Goal: Information Seeking & Learning: Learn about a topic

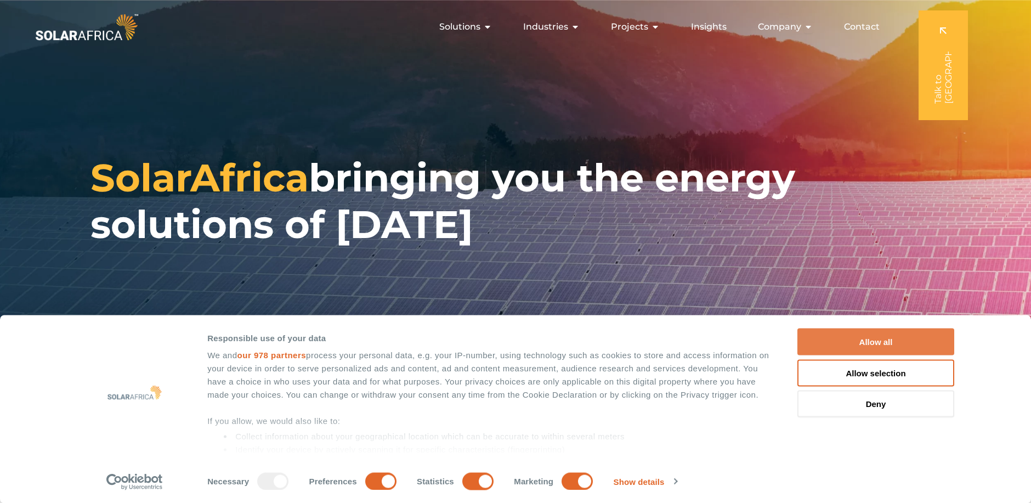
click at [864, 340] on button "Allow all" at bounding box center [876, 342] width 157 height 27
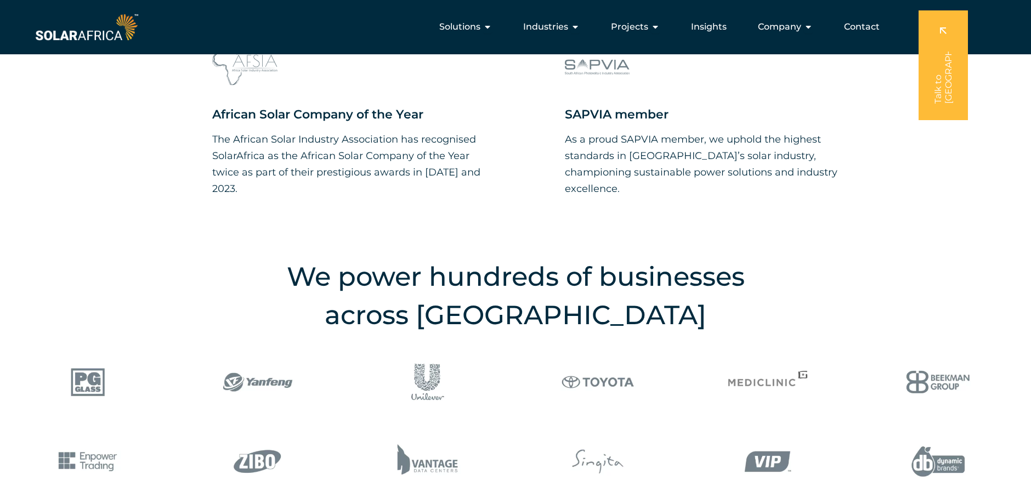
scroll to position [1200, 0]
click at [753, 320] on h2 "We power hundreds of businesses across [GEOGRAPHIC_DATA]" at bounding box center [515, 296] width 549 height 77
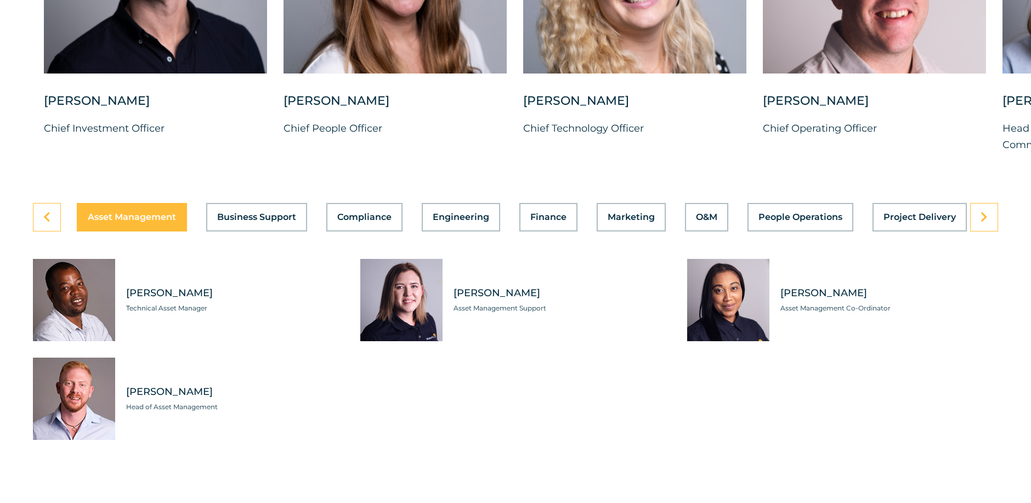
scroll to position [2998, 0]
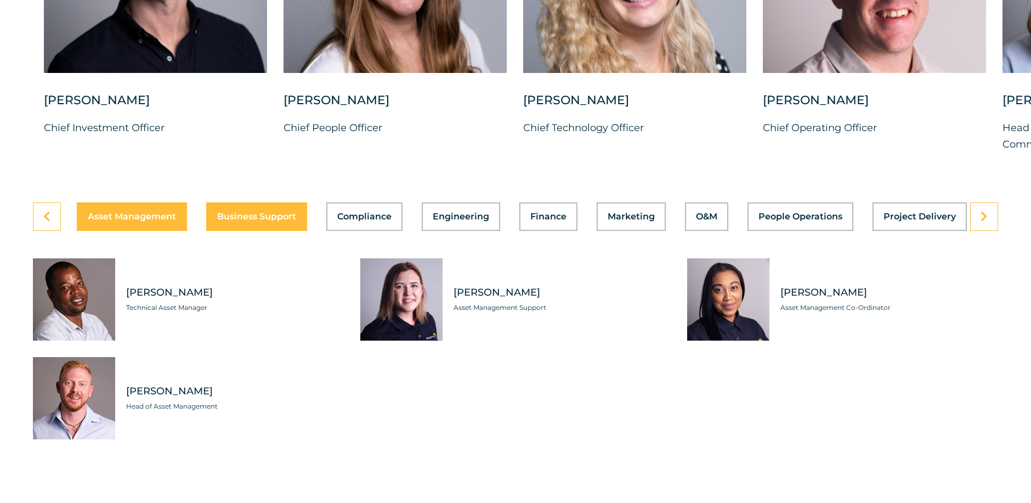
click at [285, 221] on span "Business Support" at bounding box center [256, 216] width 79 height 9
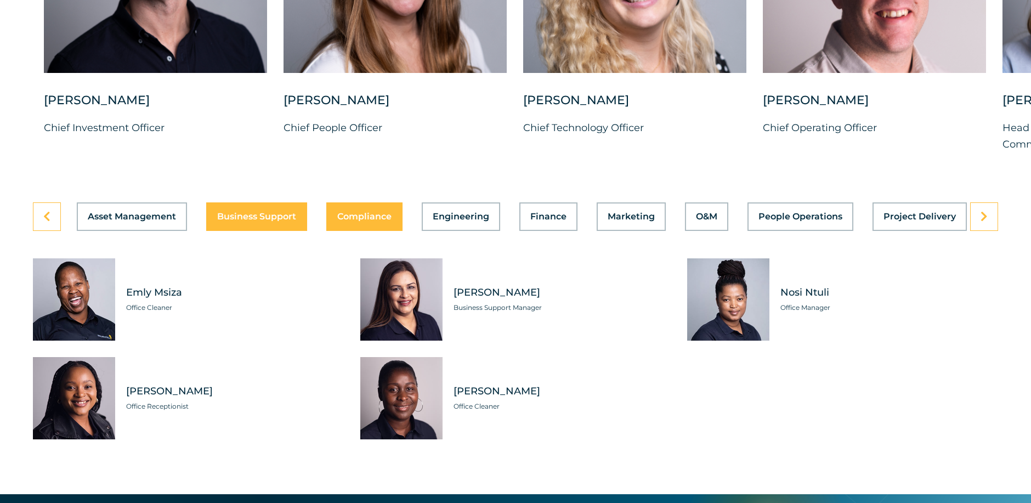
click at [381, 219] on span "Compliance" at bounding box center [364, 216] width 54 height 9
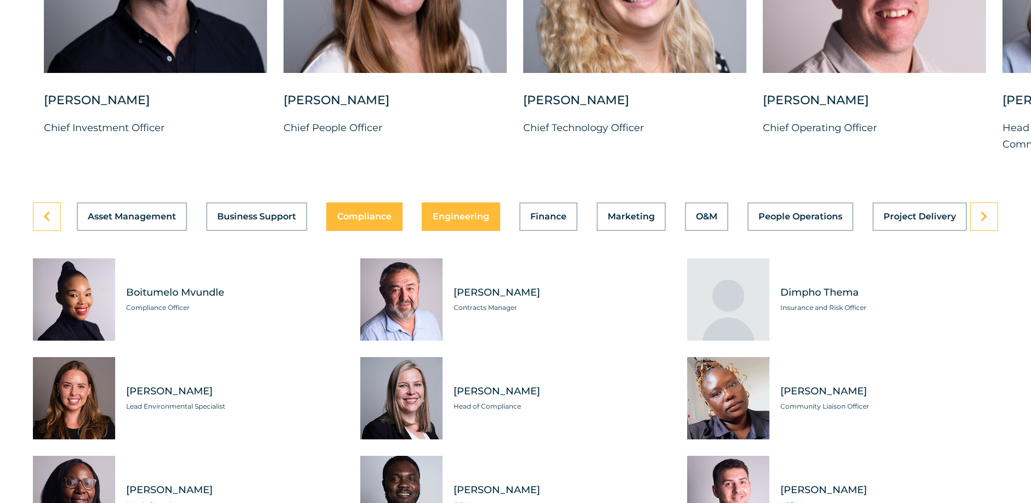
click at [449, 221] on span "Engineering" at bounding box center [461, 216] width 57 height 9
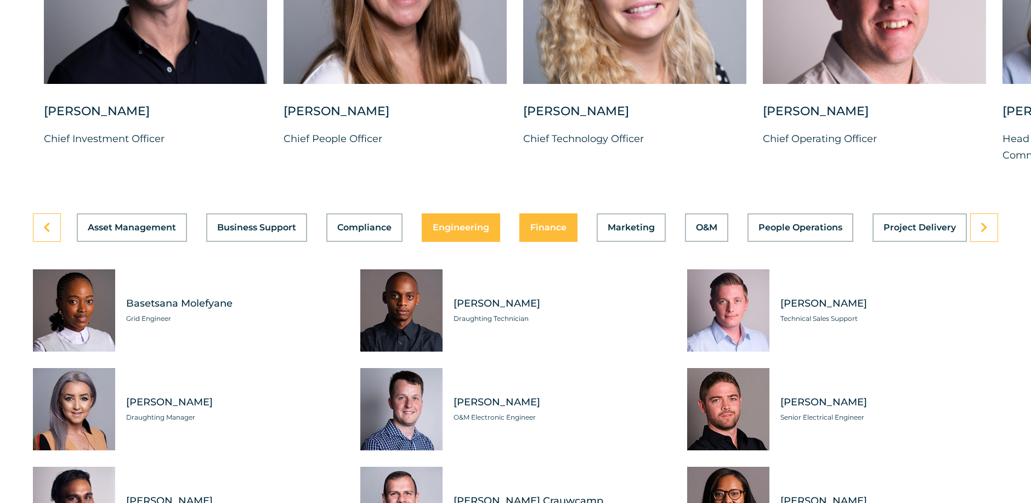
scroll to position [2988, 0]
click at [548, 232] on span "Finance" at bounding box center [549, 227] width 36 height 9
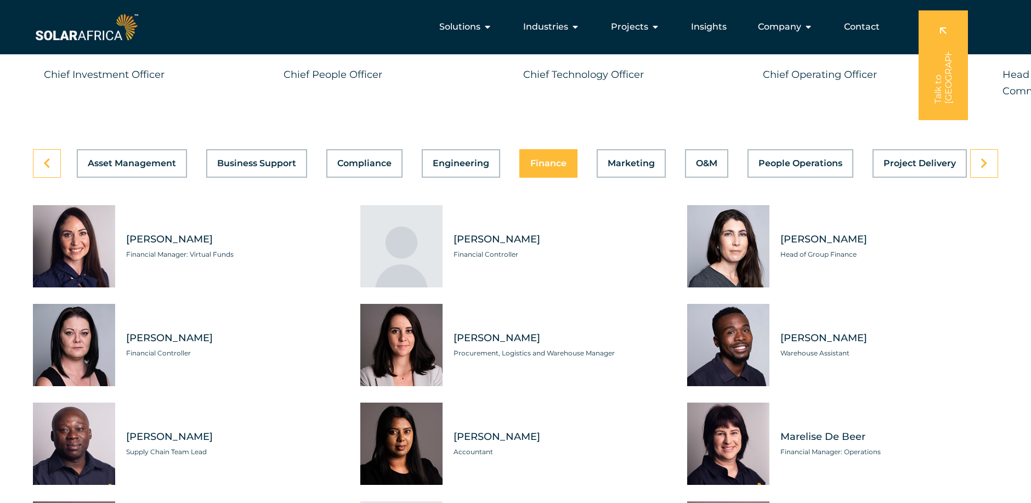
scroll to position [3051, 0]
click at [620, 178] on button "Marketing" at bounding box center [631, 164] width 69 height 29
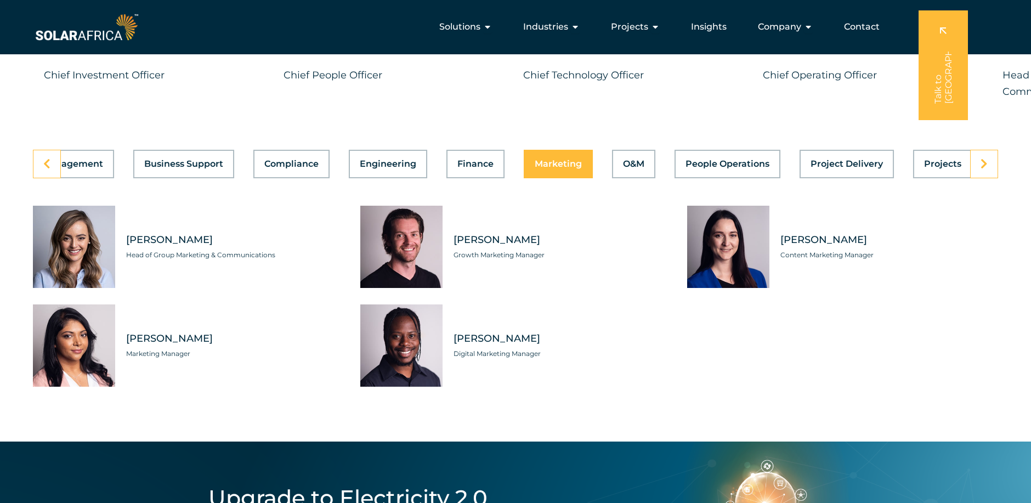
scroll to position [0, 247]
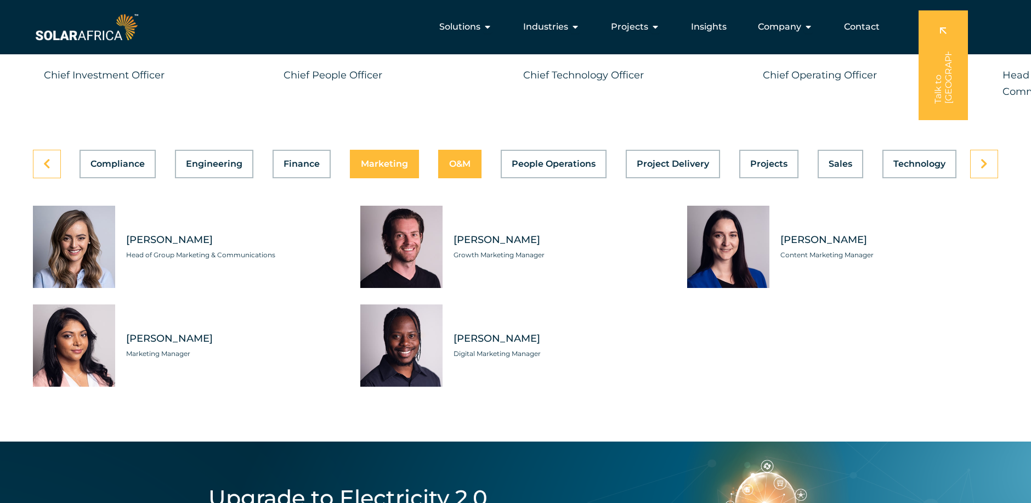
click at [456, 168] on span "O&M" at bounding box center [459, 164] width 21 height 9
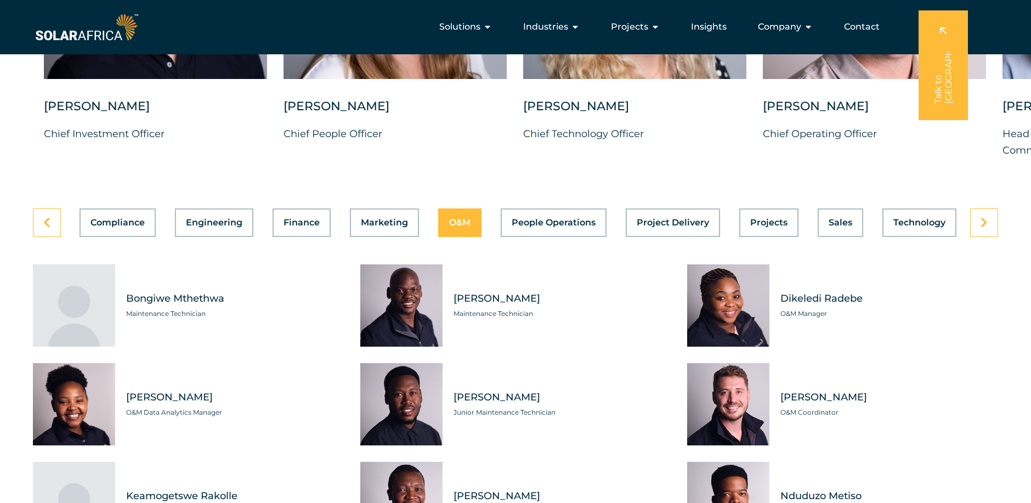
scroll to position [2993, 0]
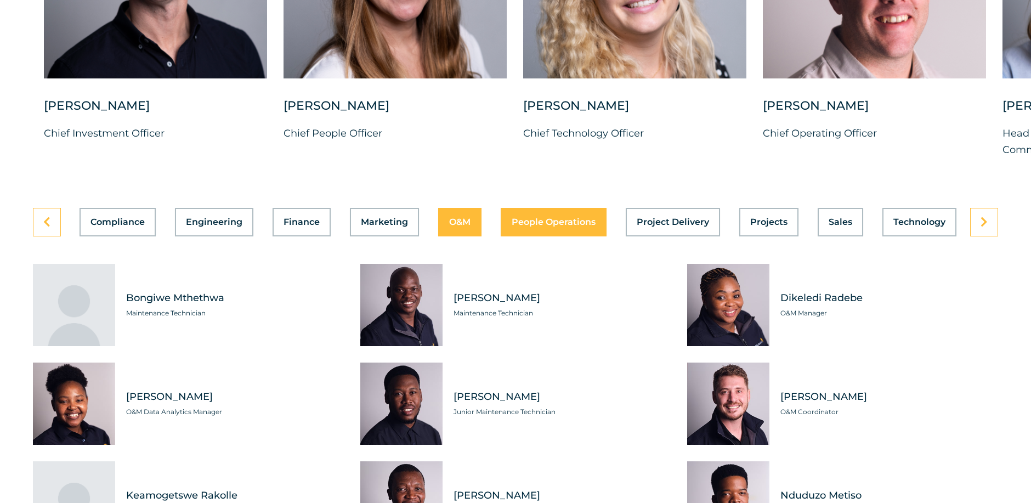
click at [567, 227] on span "People Operations" at bounding box center [554, 222] width 84 height 9
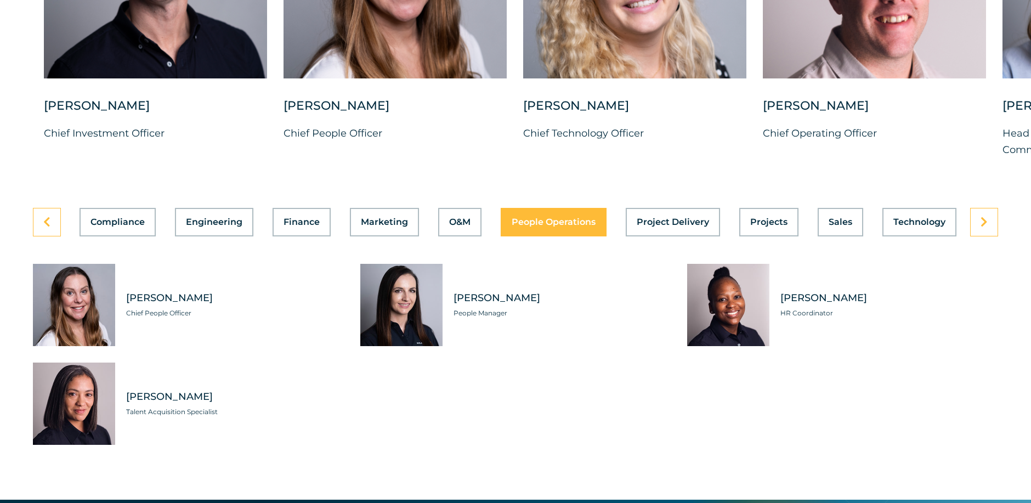
scroll to position [0, 247]
click at [658, 235] on button "Project Delivery" at bounding box center [673, 222] width 94 height 29
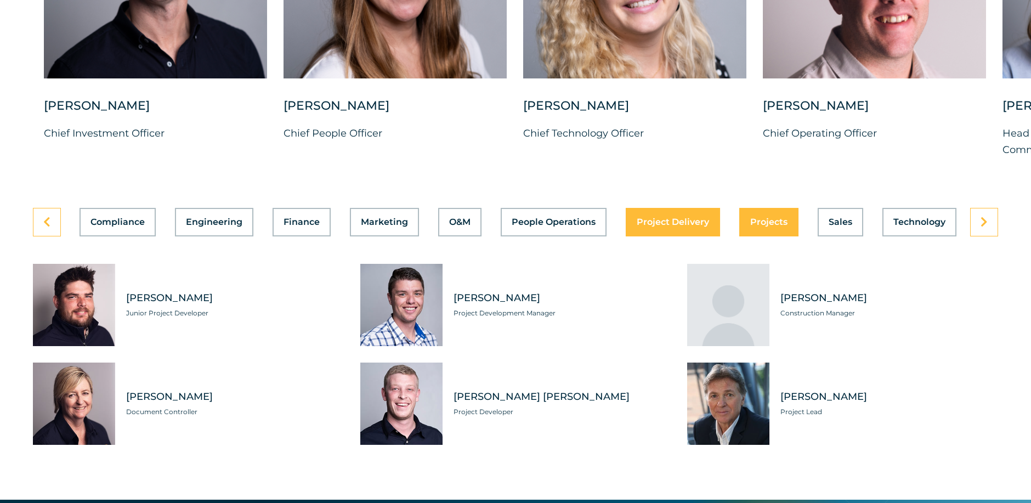
click at [758, 219] on button "Projects" at bounding box center [769, 222] width 59 height 29
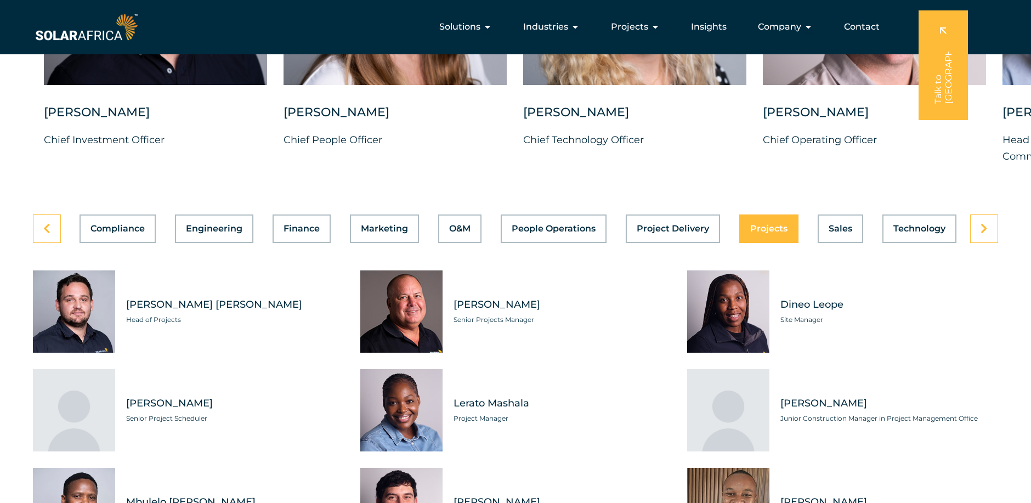
scroll to position [2986, 0]
click at [837, 234] on span "Sales" at bounding box center [841, 229] width 24 height 9
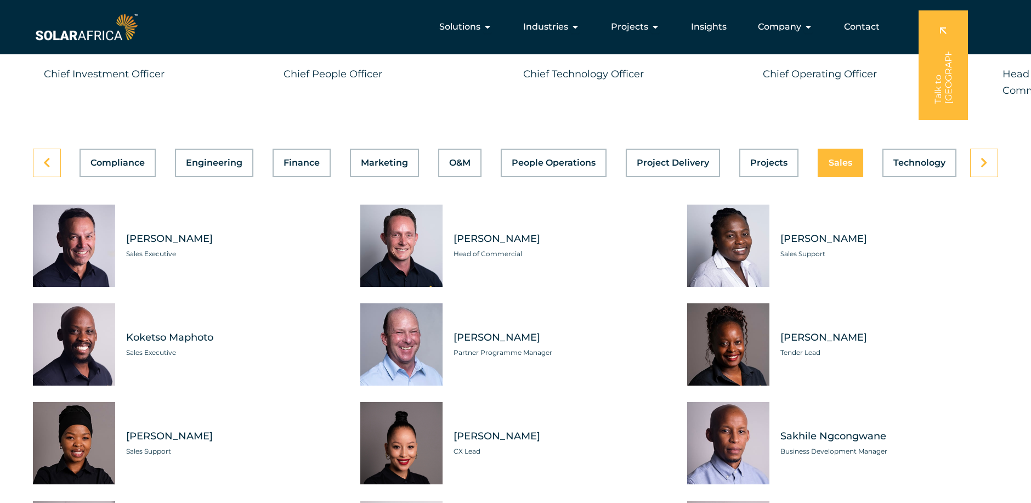
scroll to position [3051, 0]
click at [905, 158] on button "Technology" at bounding box center [920, 163] width 74 height 29
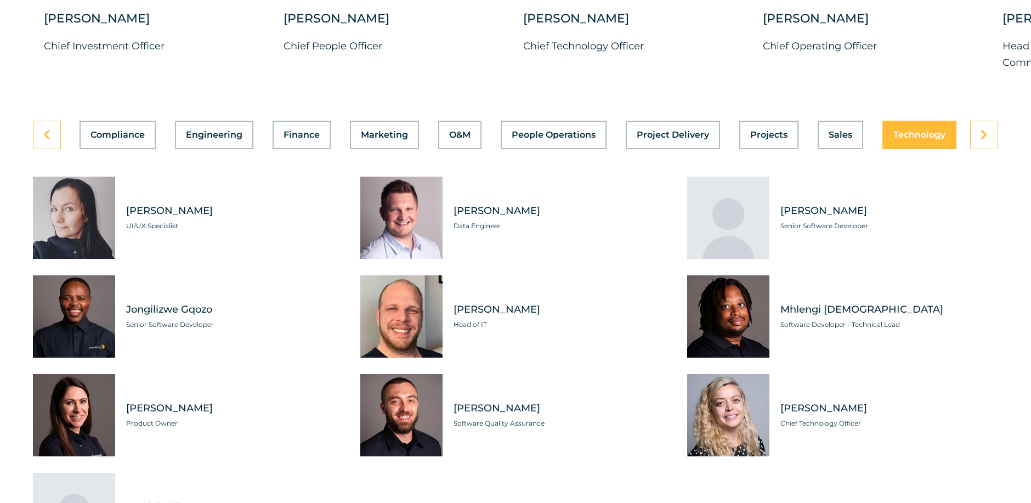
scroll to position [3081, 0]
click at [979, 145] on link at bounding box center [985, 134] width 28 height 29
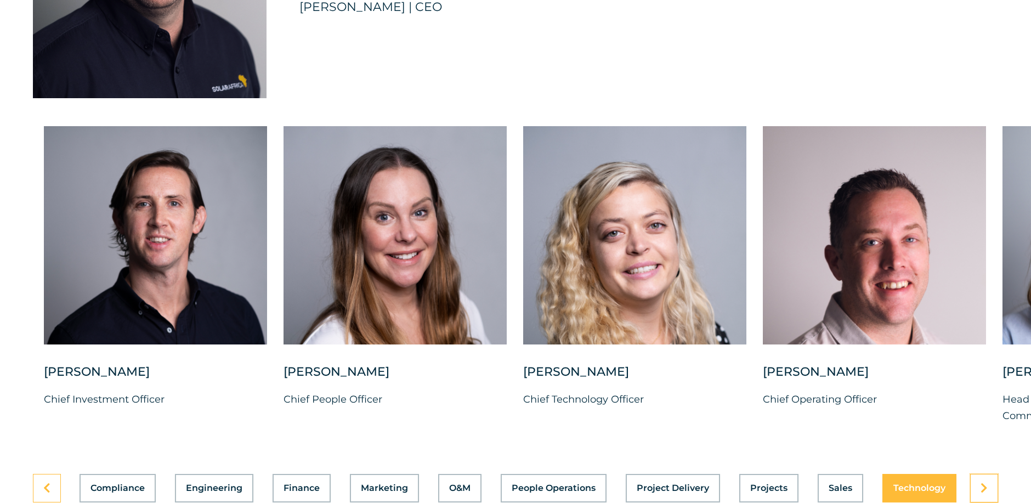
scroll to position [2727, 0]
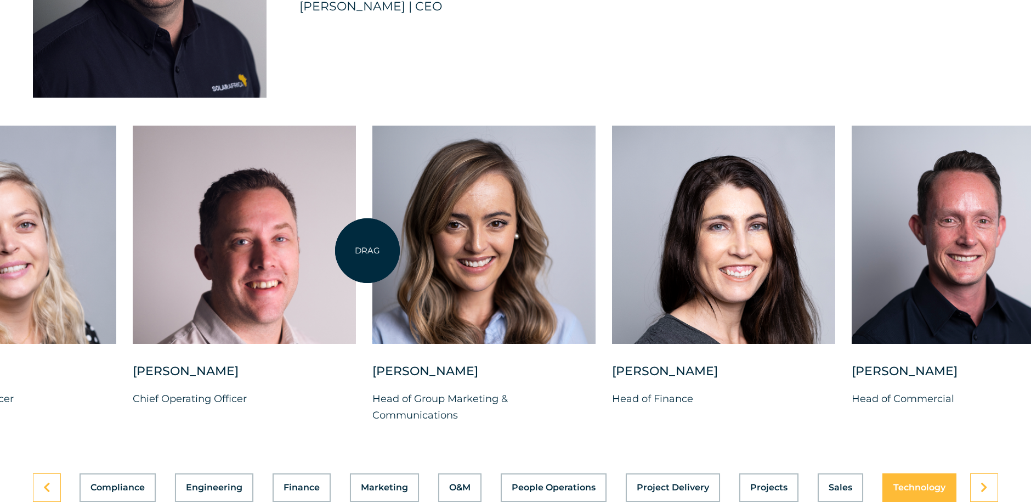
drag, startPoint x: 997, startPoint y: 267, endPoint x: 363, endPoint y: 251, distance: 635.0
click at [363, 251] on div "[PERSON_NAME] Chief Investment Officer [PERSON_NAME] Chief People Officer [PERS…" at bounding box center [373, 283] width 2006 height 315
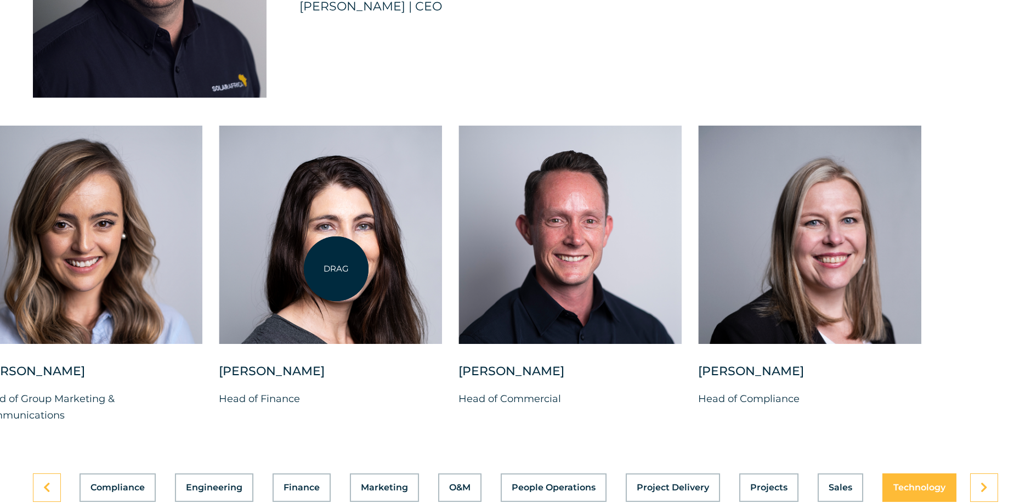
drag, startPoint x: 659, startPoint y: 258, endPoint x: 336, endPoint y: 269, distance: 322.8
click at [336, 269] on div at bounding box center [330, 235] width 223 height 218
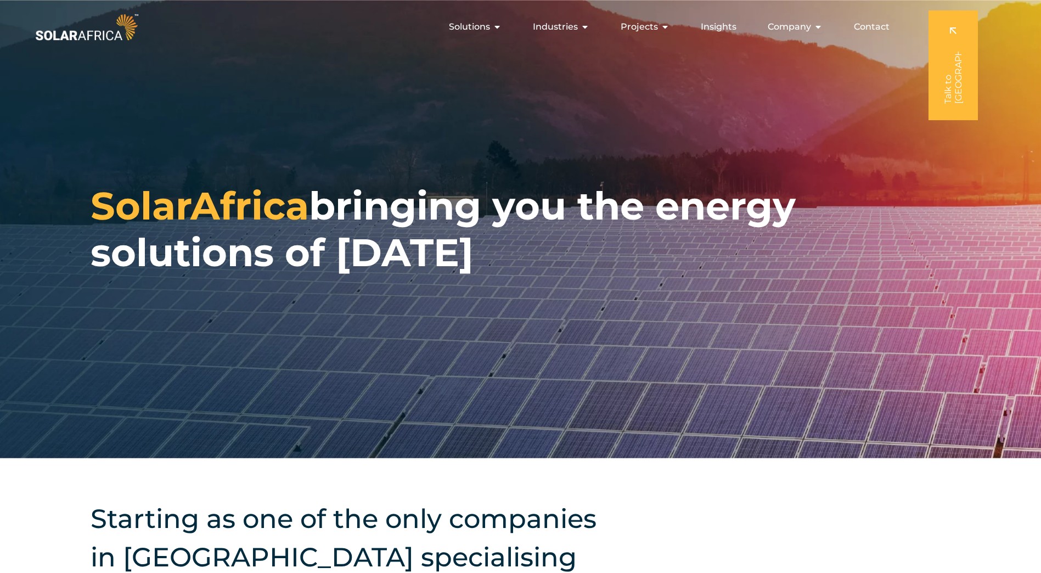
scroll to position [0, 0]
